Goal: Check status: Check status

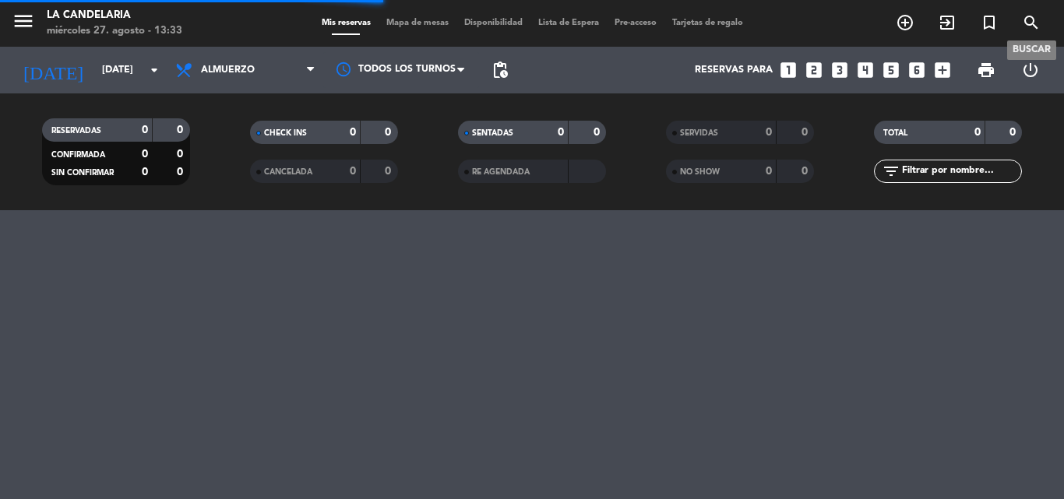
click at [1033, 19] on icon "search" at bounding box center [1031, 22] width 19 height 19
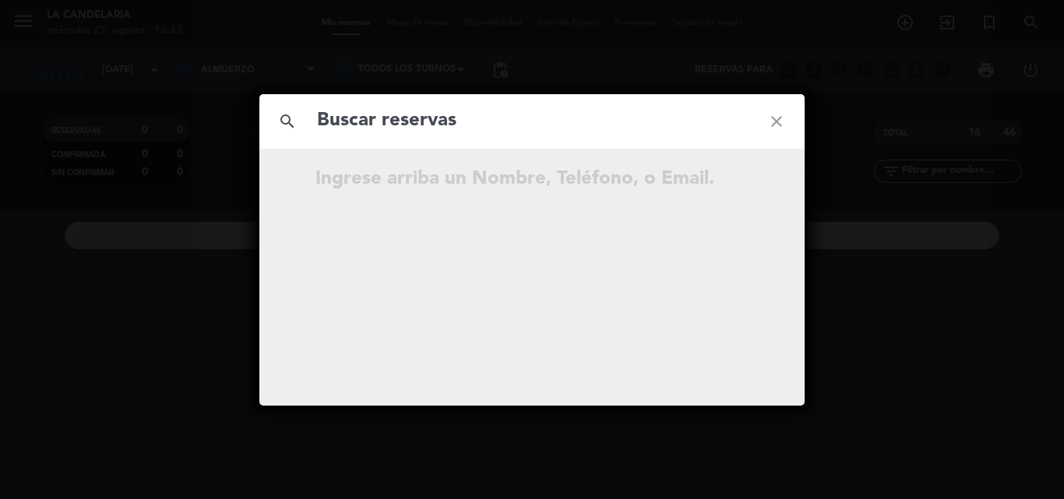
click at [430, 122] on input "text" at bounding box center [531, 121] width 433 height 32
paste input "DE [PERSON_NAME], [GEOGRAPHIC_DATA]"
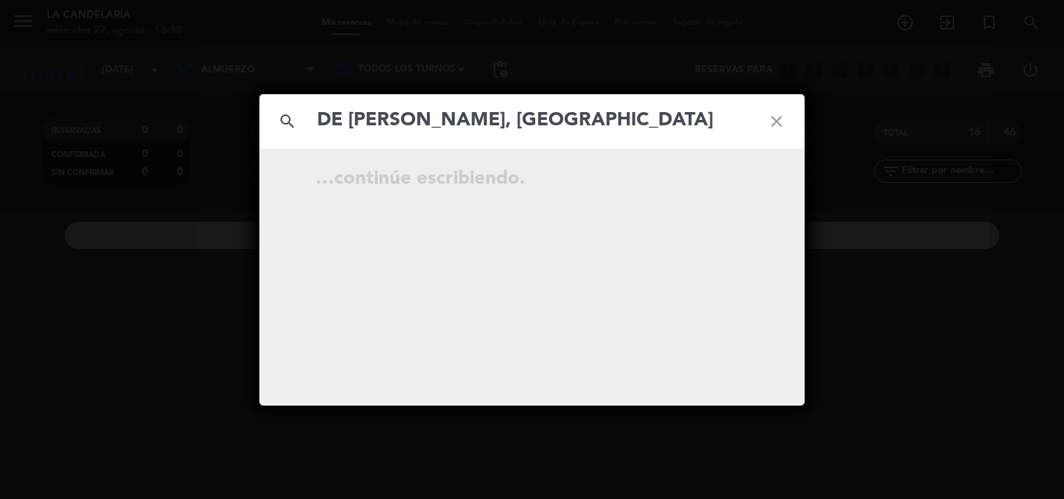
click at [428, 121] on input "DE [PERSON_NAME], [GEOGRAPHIC_DATA]" at bounding box center [531, 121] width 433 height 32
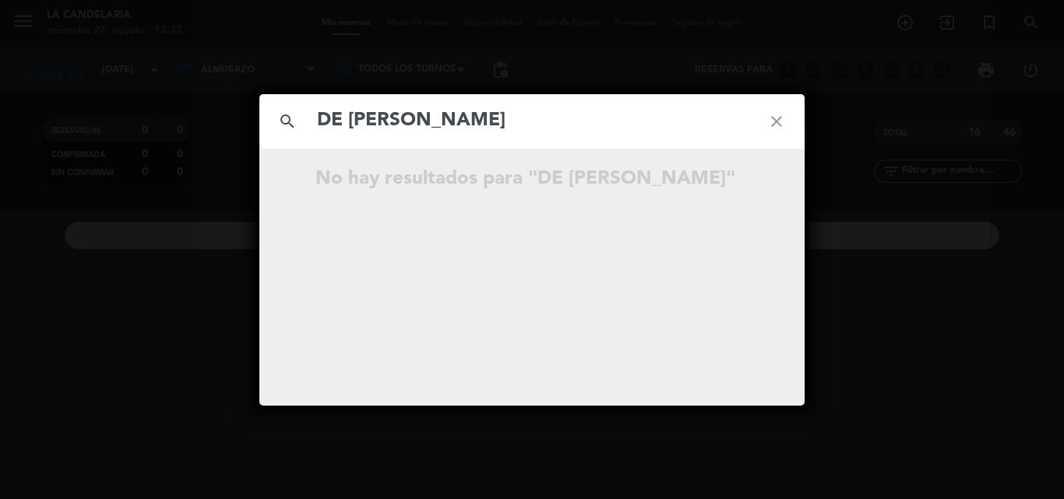
click at [560, 127] on input "DE [PERSON_NAME]" at bounding box center [531, 121] width 433 height 32
click at [621, 133] on input "DE [PERSON_NAME]" at bounding box center [531, 121] width 433 height 32
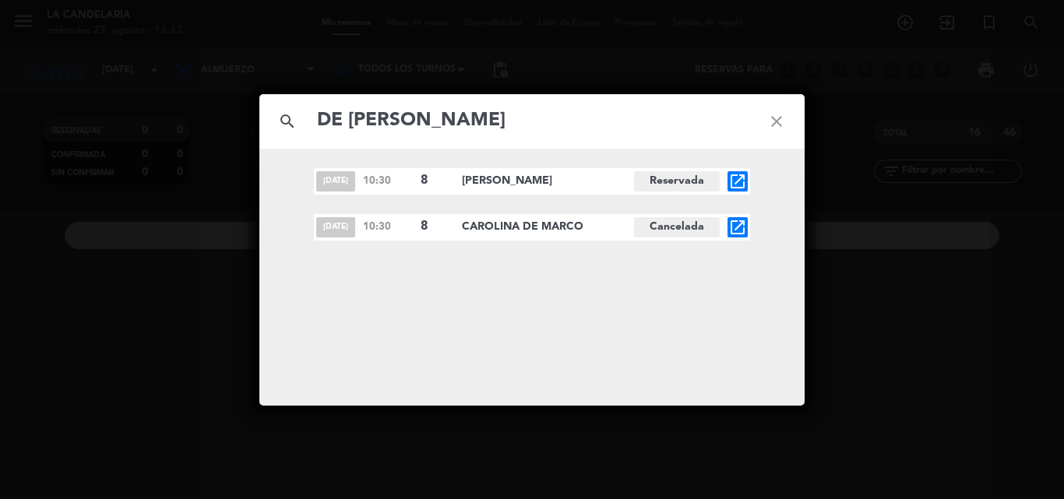
type input "DE [PERSON_NAME]"
click at [742, 178] on icon "open_in_new" at bounding box center [737, 181] width 19 height 19
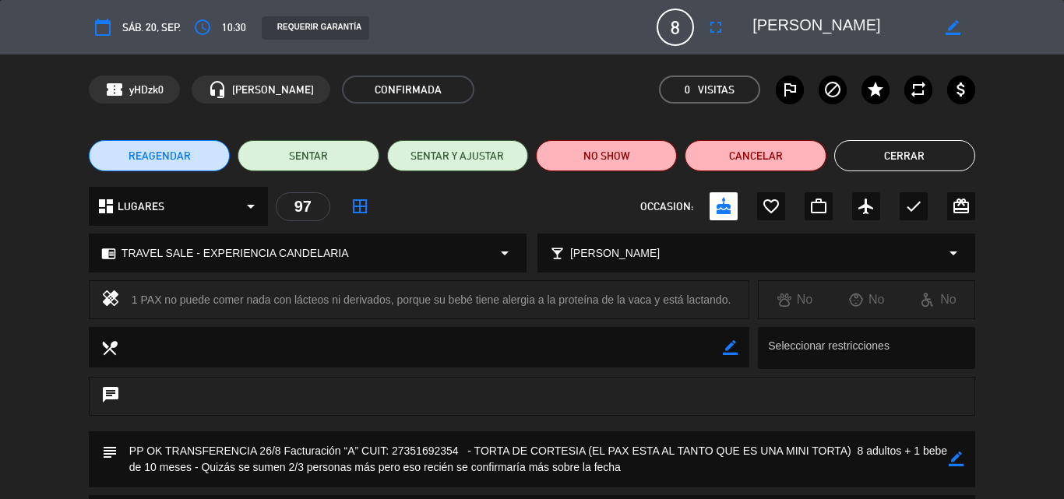
click at [952, 461] on icon "border_color" at bounding box center [956, 459] width 15 height 15
click at [627, 466] on textarea at bounding box center [533, 459] width 831 height 56
click at [638, 466] on textarea at bounding box center [533, 459] width 831 height 56
paste textarea "A 0007-00001079"
type textarea "PP OK TRANSFERENCIA 26/8 Facturación “A” CUIT: 27351692354 - TORTA DE CORTESIA …"
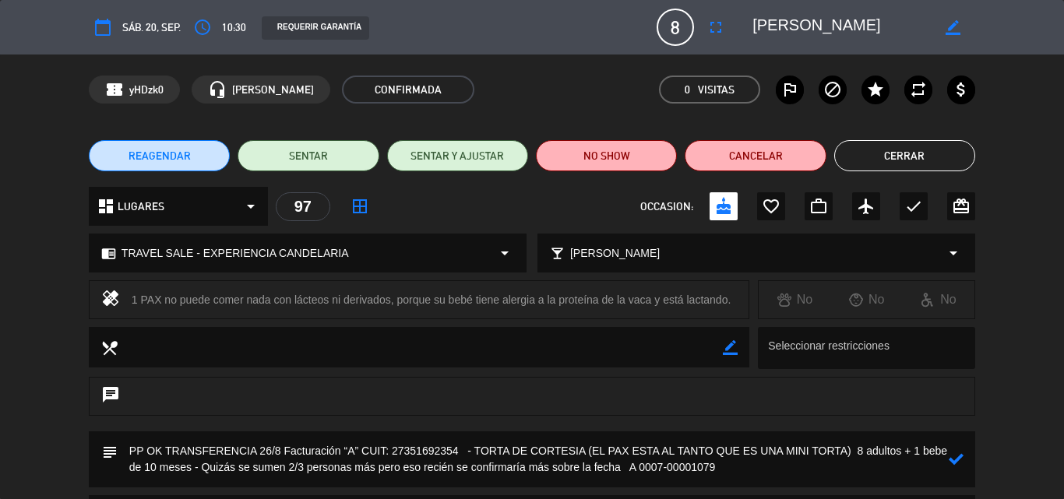
click at [956, 459] on icon at bounding box center [956, 459] width 15 height 15
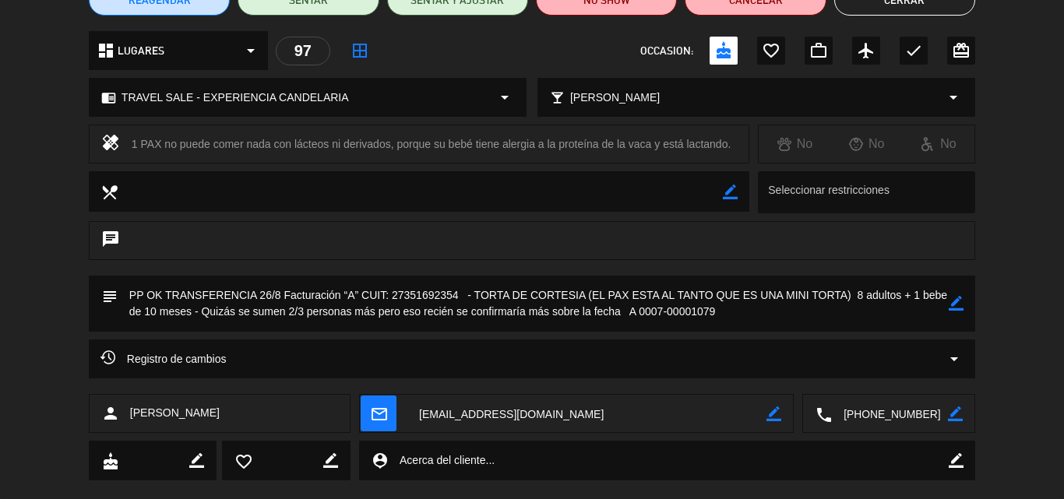
scroll to position [184, 0]
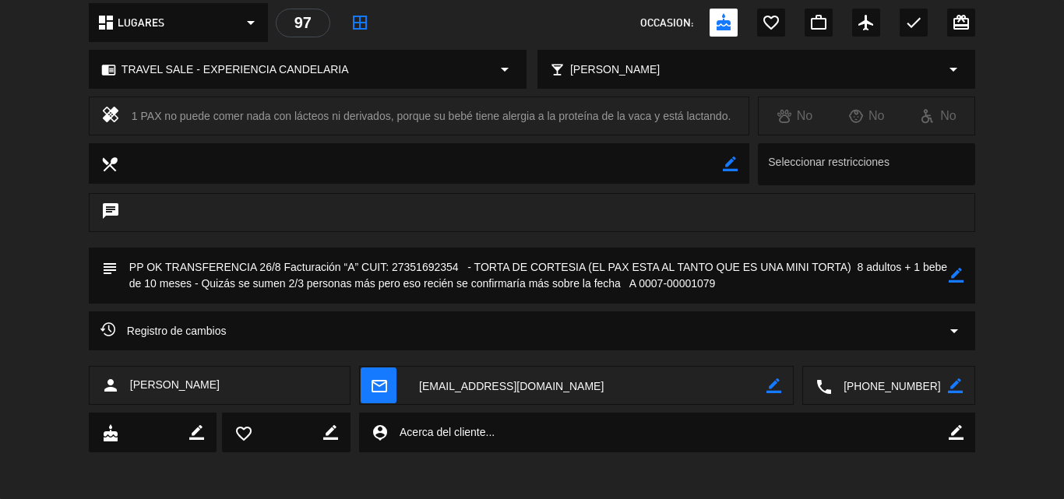
click at [764, 384] on textarea at bounding box center [586, 386] width 359 height 39
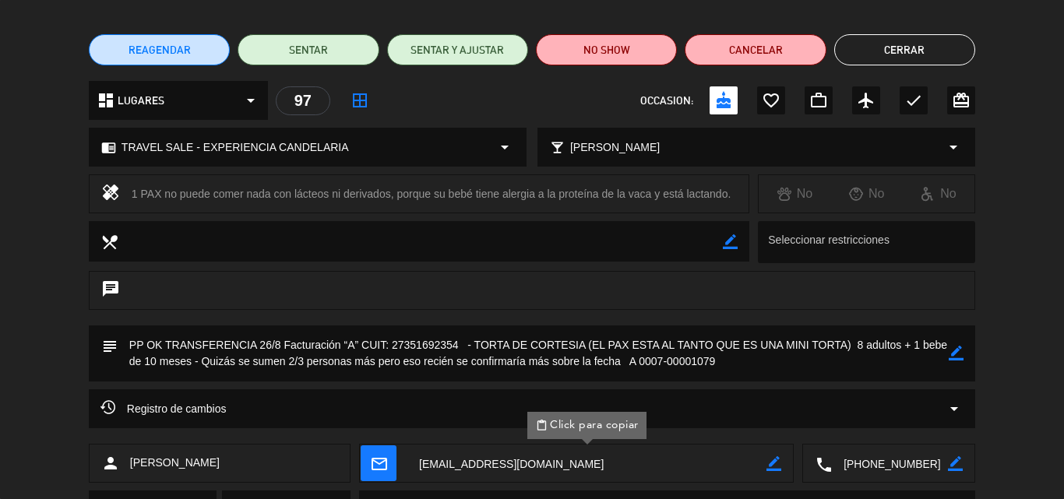
scroll to position [0, 0]
